Goal: Information Seeking & Learning: Learn about a topic

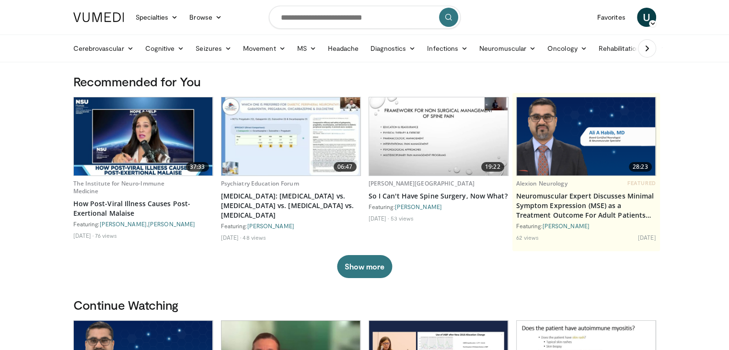
click at [650, 24] on icon at bounding box center [652, 23] width 7 height 7
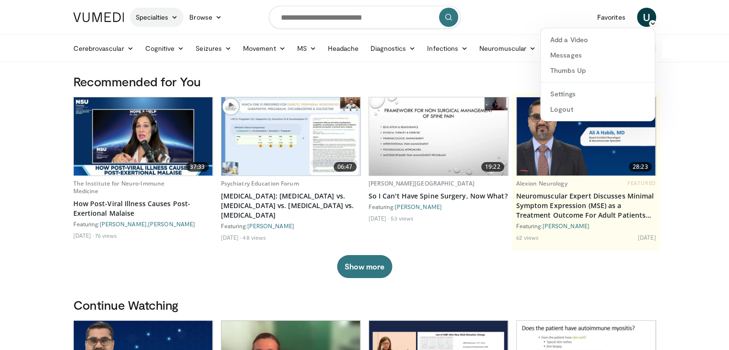
click at [163, 20] on link "Specialties" at bounding box center [157, 17] width 54 height 19
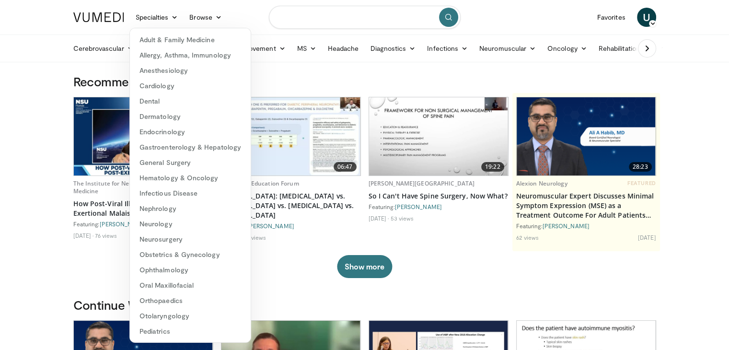
click at [312, 16] on input "Search topics, interventions" at bounding box center [365, 17] width 192 height 23
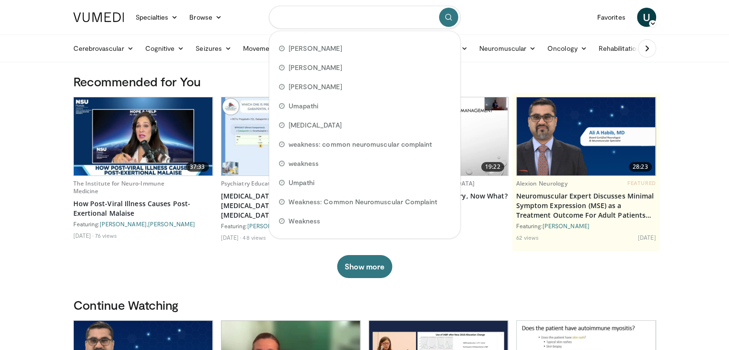
paste input "********"
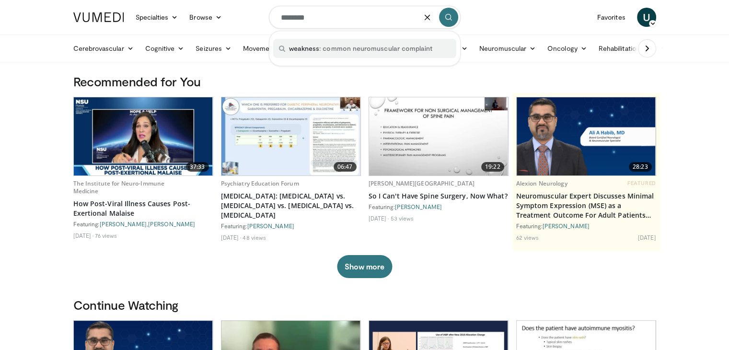
click at [401, 50] on span "weakness : common neuromuscular complaint" at bounding box center [361, 49] width 144 height 10
type input "**********"
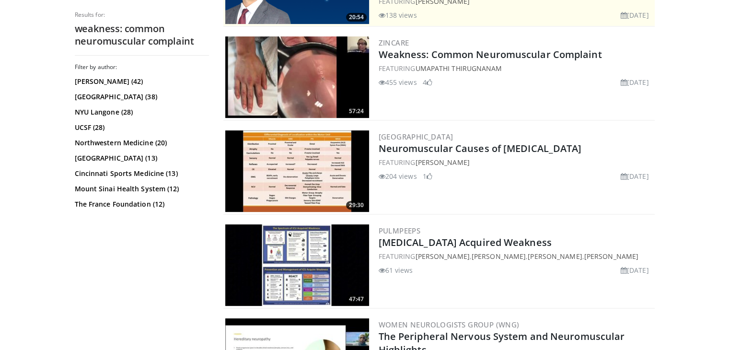
scroll to position [245, 0]
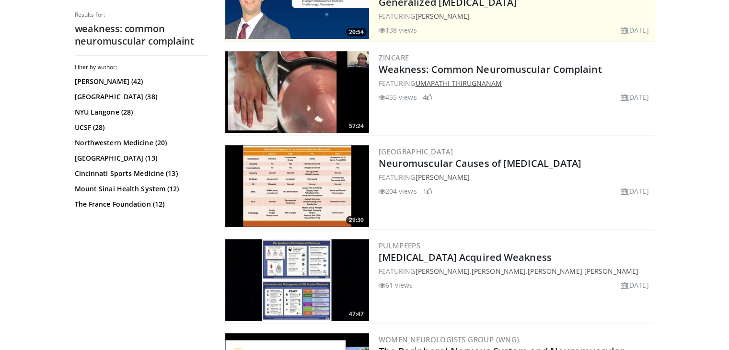
click at [449, 83] on link "Umapathi Thirugnanam" at bounding box center [458, 83] width 87 height 9
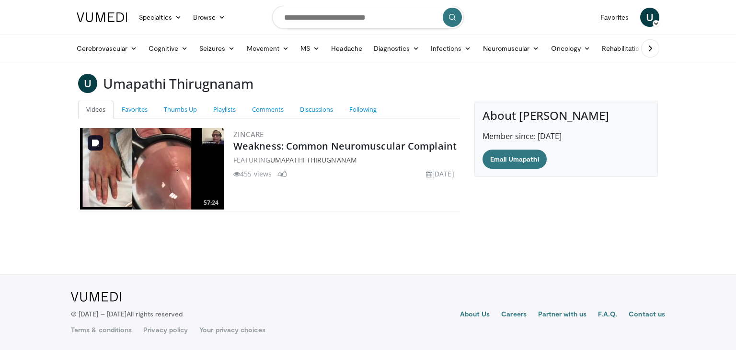
click at [162, 174] on img at bounding box center [152, 168] width 144 height 81
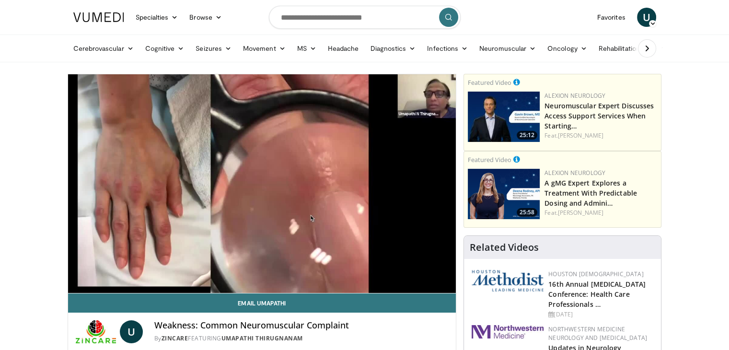
click at [343, 18] on input "Search topics, interventions" at bounding box center [365, 17] width 192 height 23
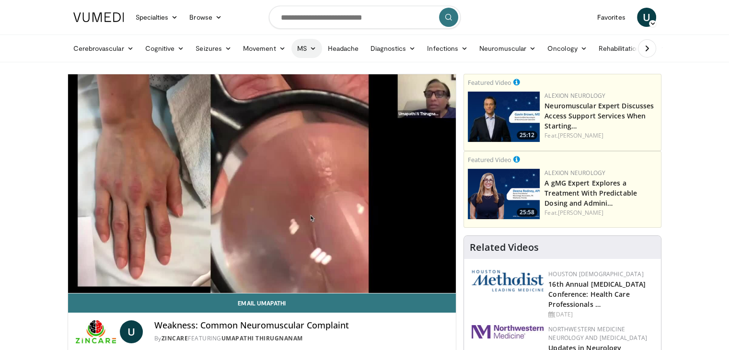
click at [296, 47] on link "MS" at bounding box center [306, 48] width 31 height 19
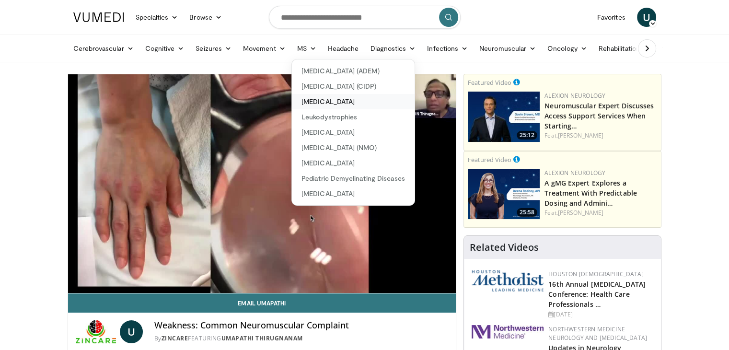
click at [321, 100] on link "[MEDICAL_DATA]" at bounding box center [353, 101] width 123 height 15
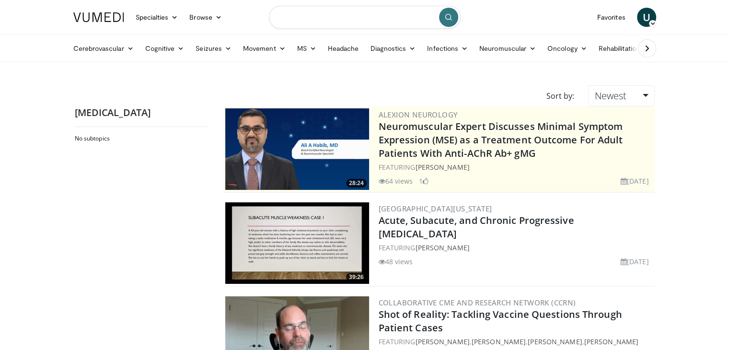
click at [301, 18] on input "Search topics, interventions" at bounding box center [365, 17] width 192 height 23
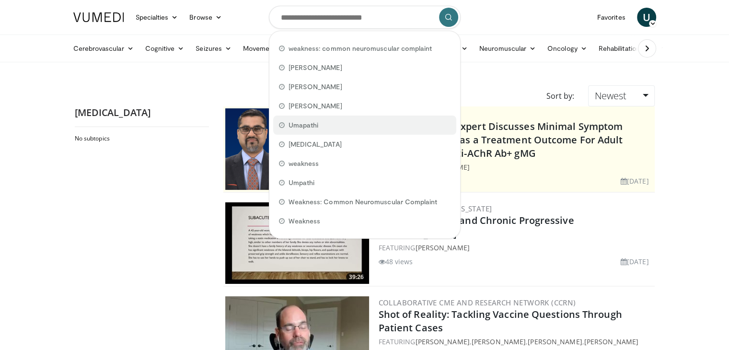
click at [318, 123] on div "Umapathi" at bounding box center [364, 125] width 183 height 19
type input "********"
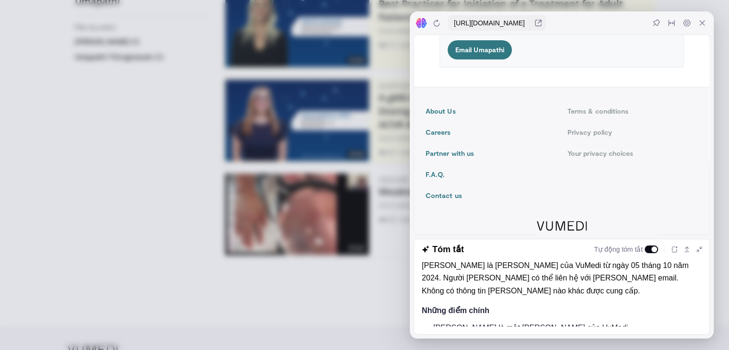
scroll to position [383, 0]
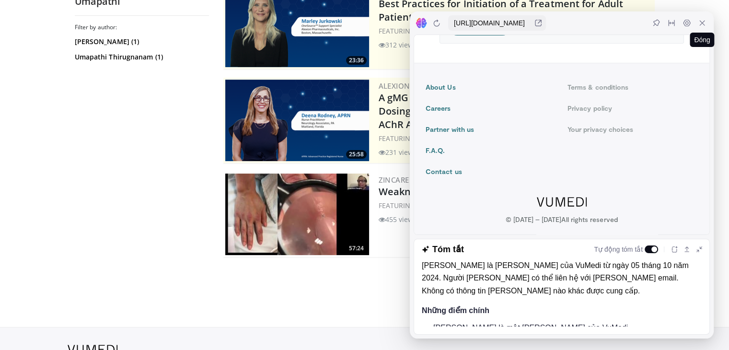
click at [703, 24] on icon at bounding box center [702, 23] width 8 height 8
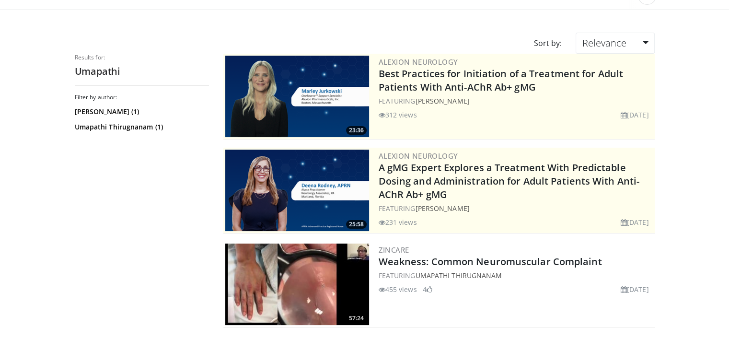
scroll to position [0, 0]
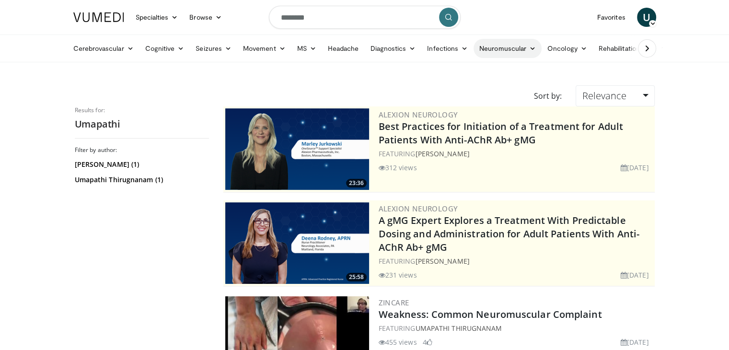
click at [494, 52] on link "Neuromuscular" at bounding box center [508, 48] width 68 height 19
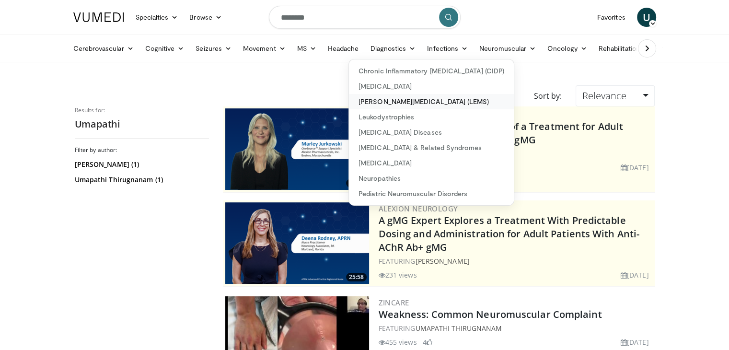
click at [387, 98] on link "[PERSON_NAME][MEDICAL_DATA] (LEMS)" at bounding box center [431, 101] width 165 height 15
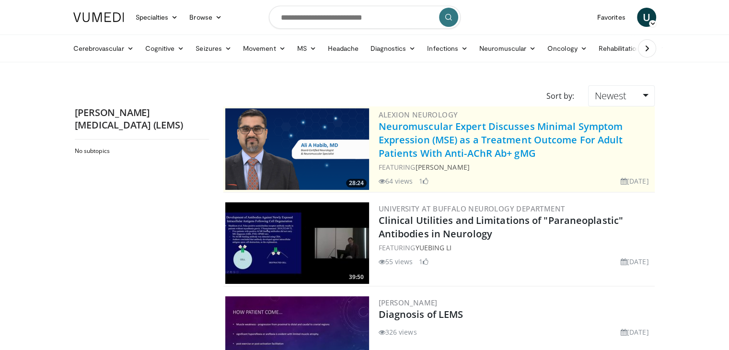
click at [416, 133] on link "Neuromuscular Expert Discusses Minimal Symptom Expression (MSE) as a Treatment …" at bounding box center [501, 140] width 244 height 40
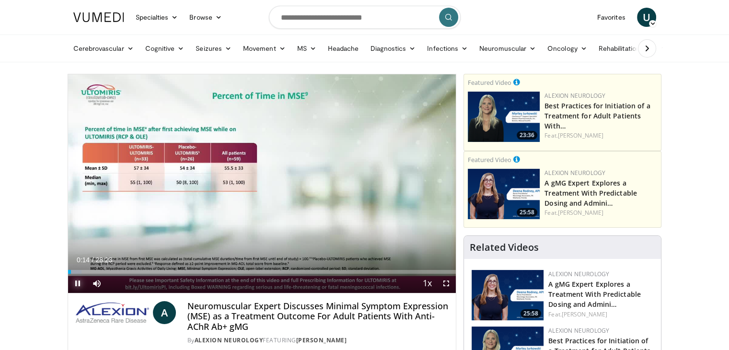
click at [74, 283] on span "Video Player" at bounding box center [77, 283] width 19 height 19
click at [646, 50] on icon at bounding box center [647, 49] width 10 height 10
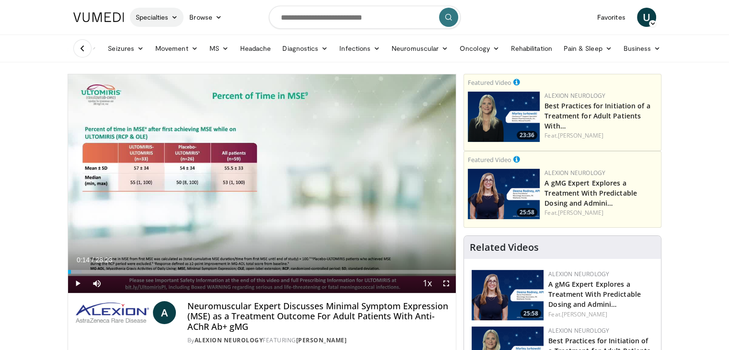
click at [165, 15] on link "Specialties" at bounding box center [157, 17] width 54 height 19
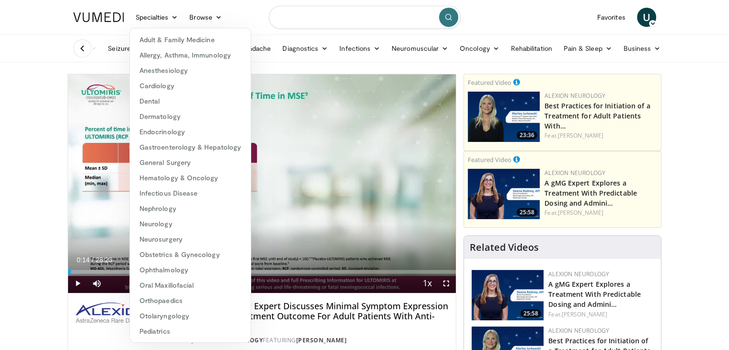
click at [307, 21] on input "Search topics, interventions" at bounding box center [365, 17] width 192 height 23
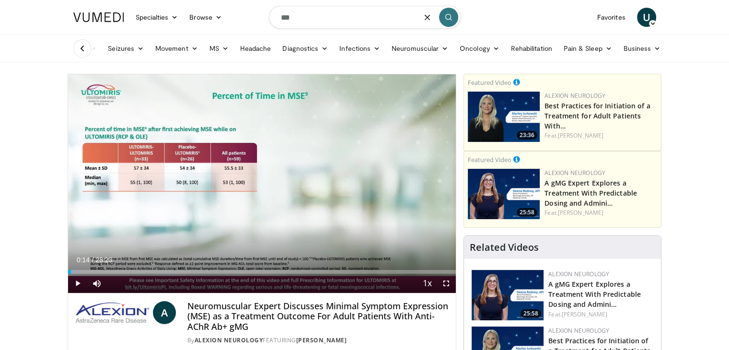
type input "***"
click at [443, 17] on button "submit" at bounding box center [448, 17] width 19 height 19
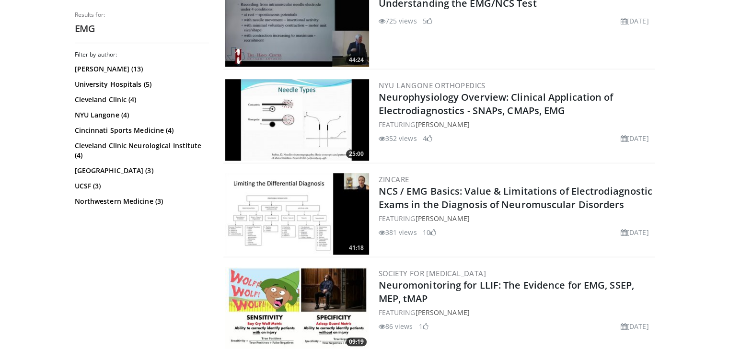
scroll to position [690, 0]
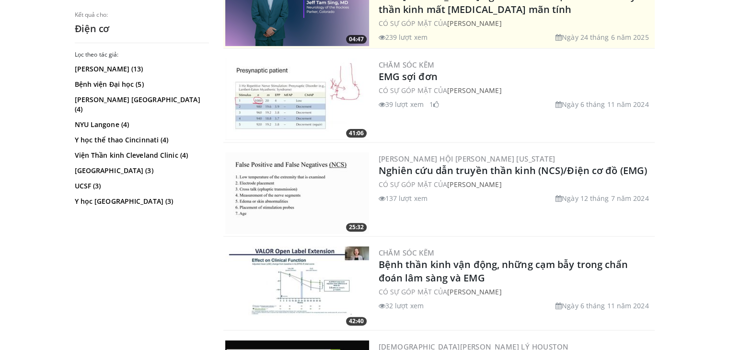
scroll to position [270, 0]
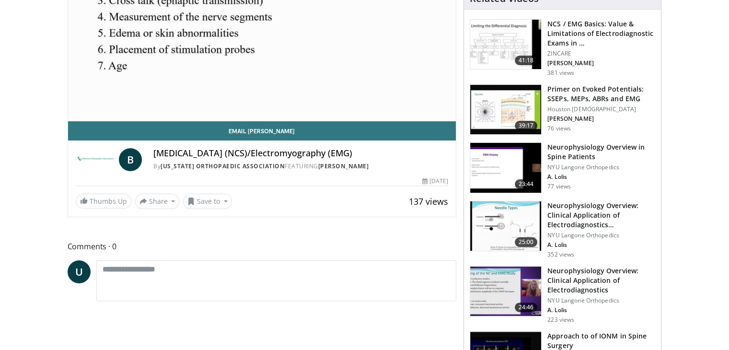
scroll to position [177, 0]
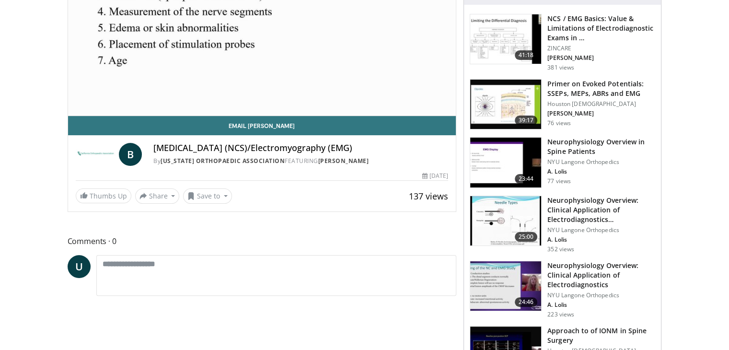
click at [97, 154] on img at bounding box center [96, 154] width 40 height 23
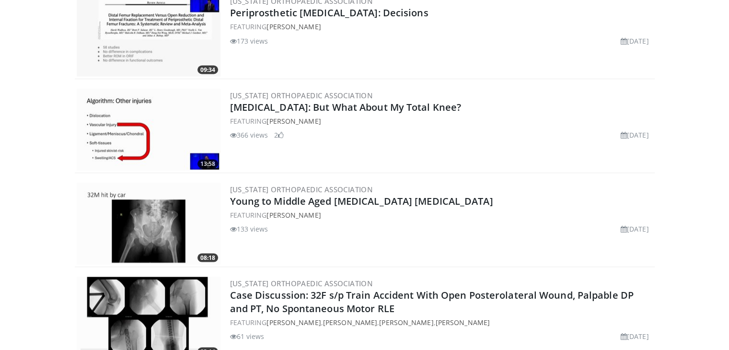
scroll to position [1790, 0]
